Goal: Task Accomplishment & Management: Use online tool/utility

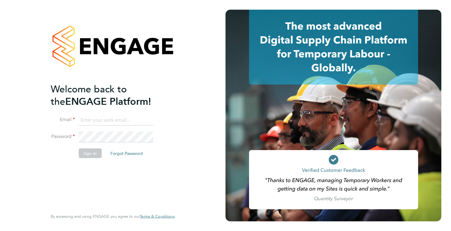
type input "[PERSON_NAME][EMAIL_ADDRESS][DOMAIN_NAME]"
click at [93, 151] on button "Sign In" at bounding box center [89, 153] width 23 height 10
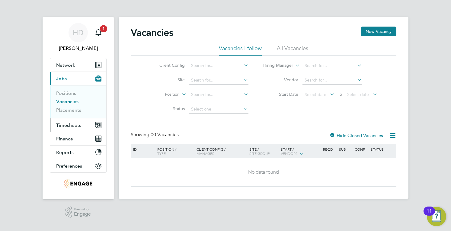
click at [64, 129] on button "Timesheets" at bounding box center [78, 124] width 56 height 13
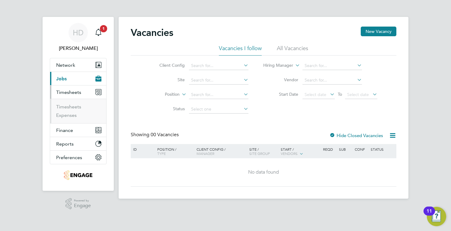
click at [73, 110] on li "Timesheets" at bounding box center [78, 108] width 45 height 8
click at [71, 108] on link "Timesheets" at bounding box center [68, 107] width 25 height 6
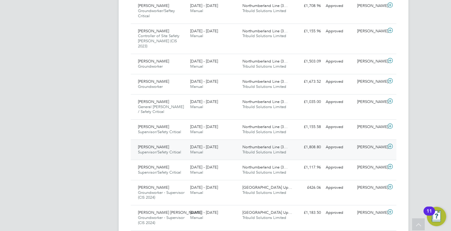
click at [240, 142] on div "Northumberland Line (3… Tribuild Solutions Limited" at bounding box center [266, 149] width 52 height 15
